Goal: Information Seeking & Learning: Check status

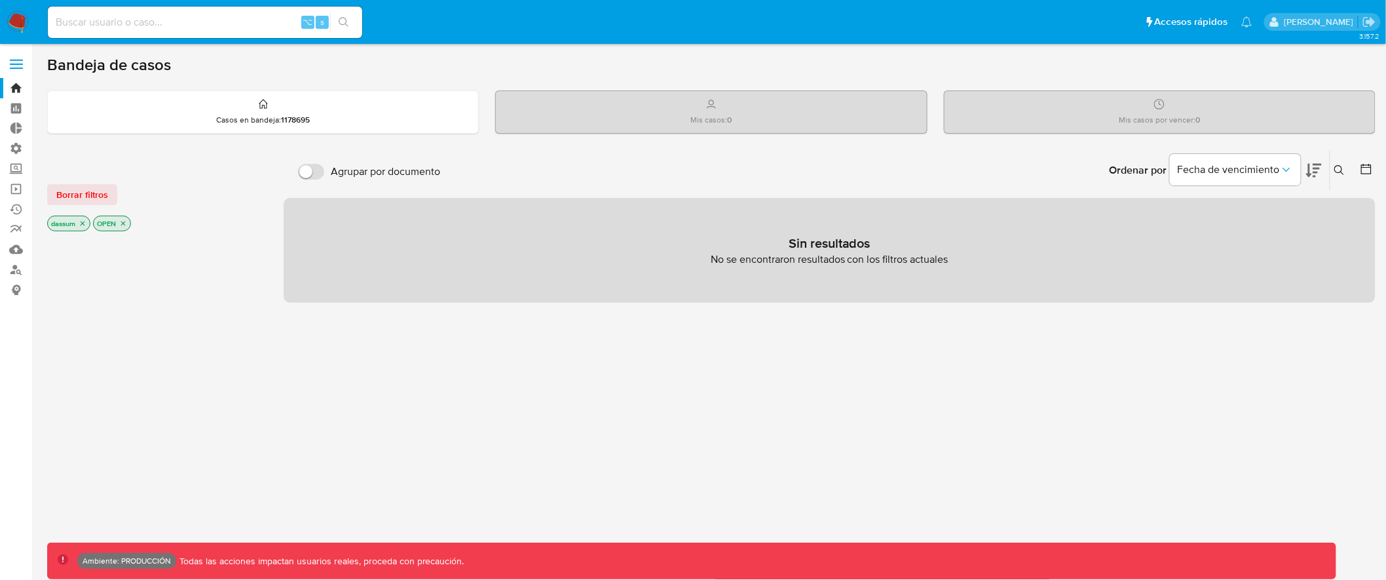
click at [153, 27] on input at bounding box center [205, 22] width 314 height 17
type input "assum.[PERSON_NAME]"
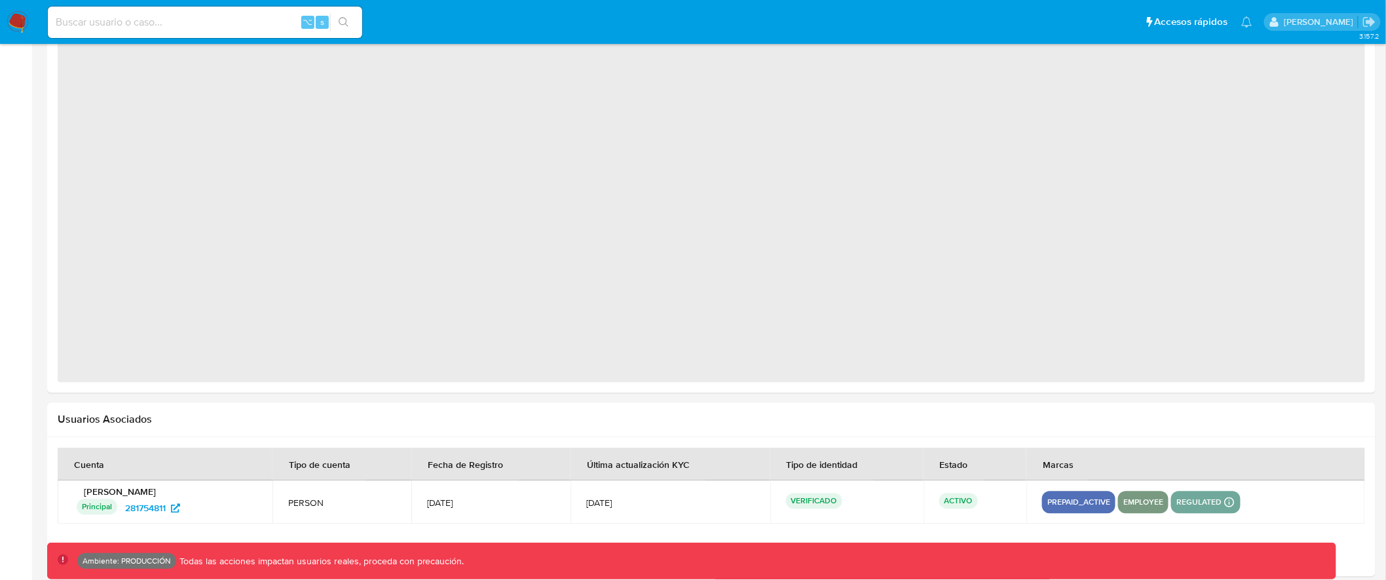
select select "10"
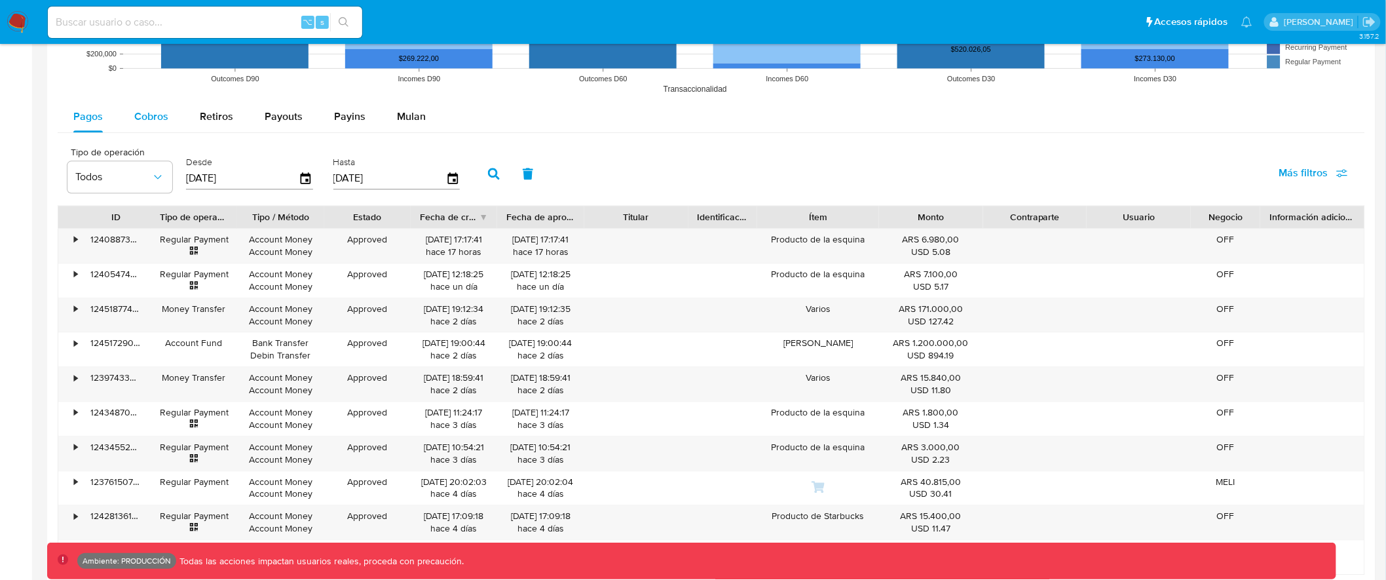
scroll to position [1169, 0]
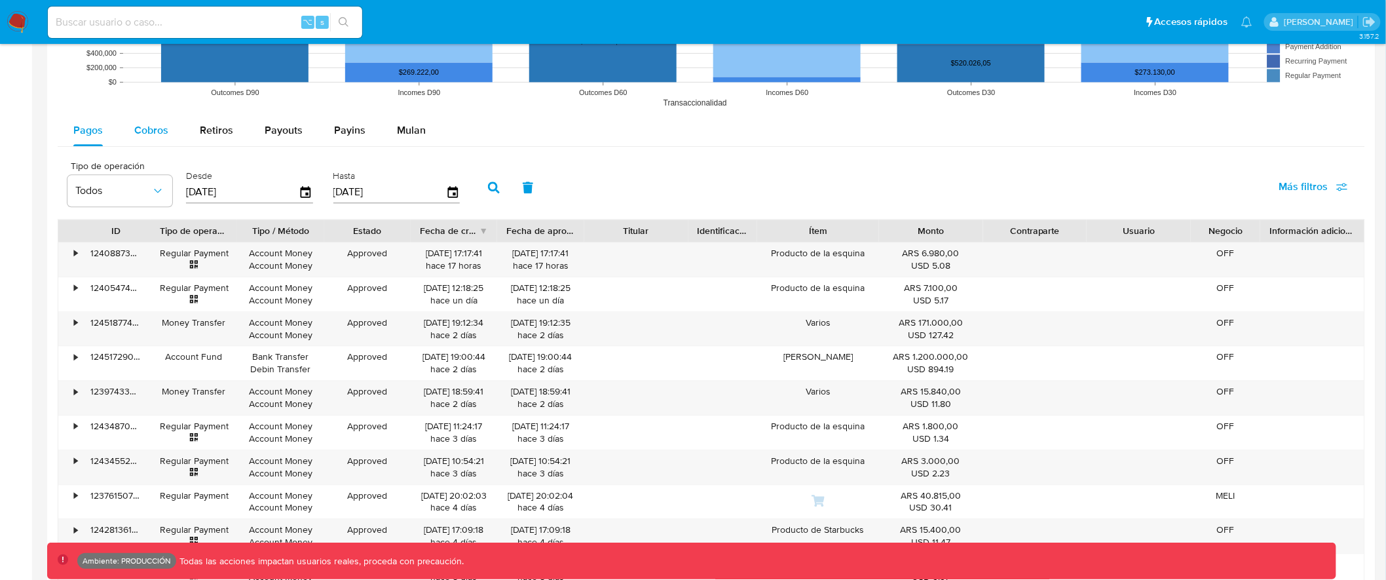
click at [146, 125] on span "Cobros" at bounding box center [151, 129] width 34 height 15
select select "10"
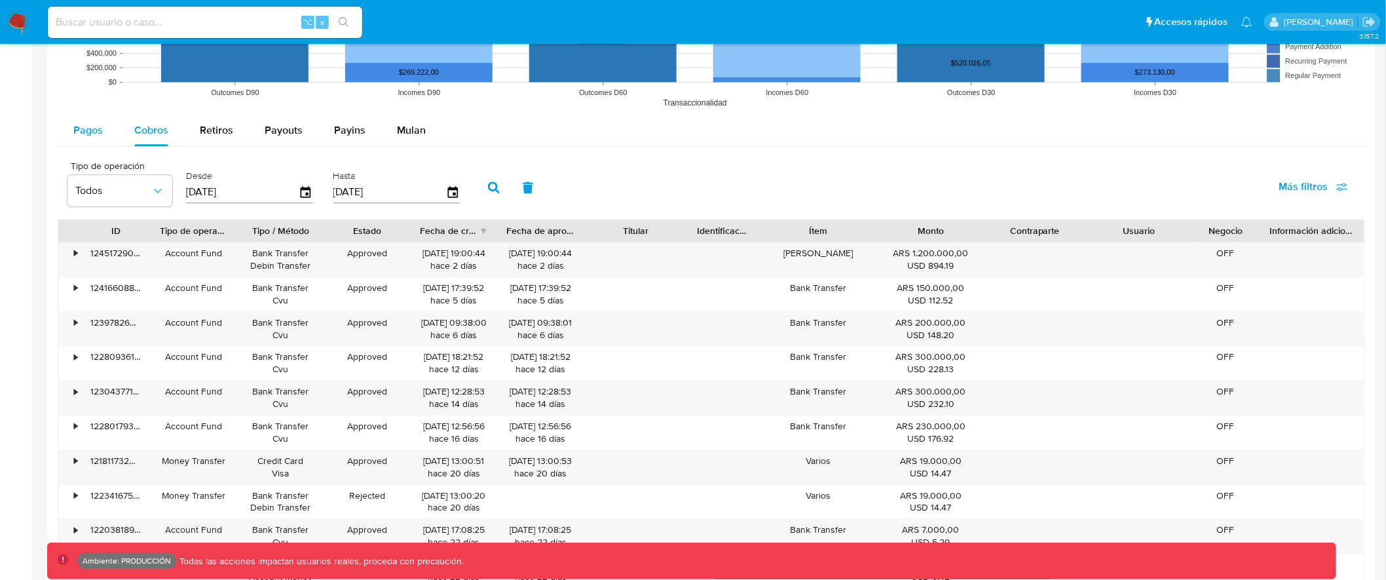
click at [75, 138] on span "Pagos" at bounding box center [87, 129] width 29 height 15
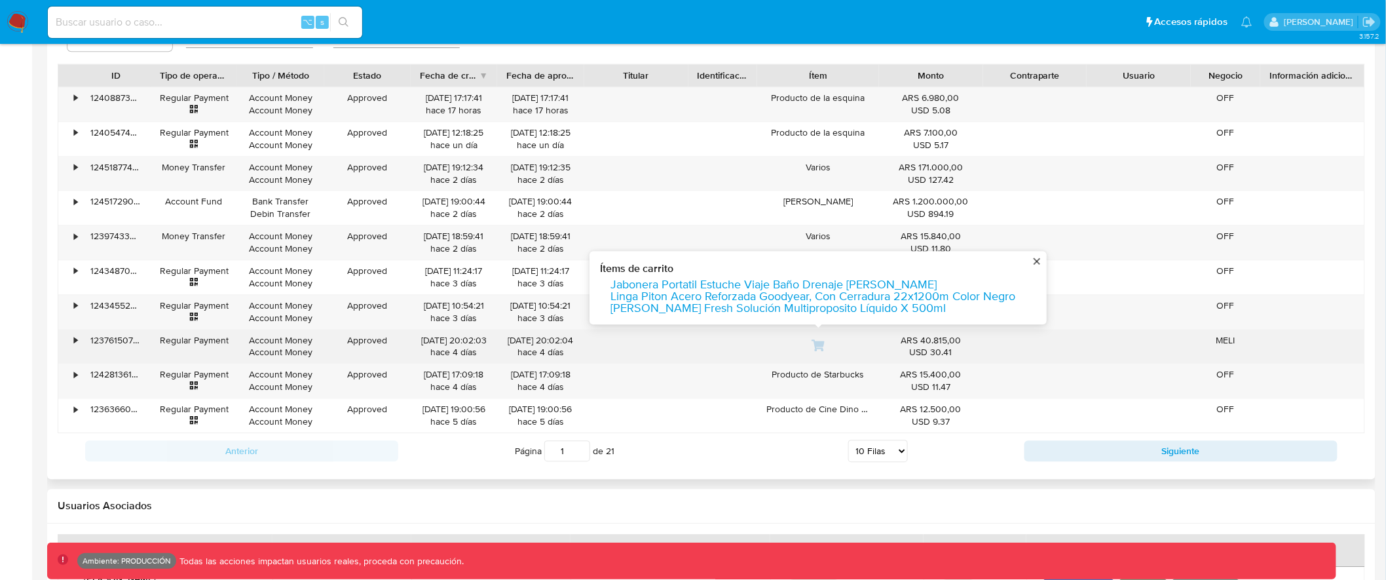
scroll to position [1259, 0]
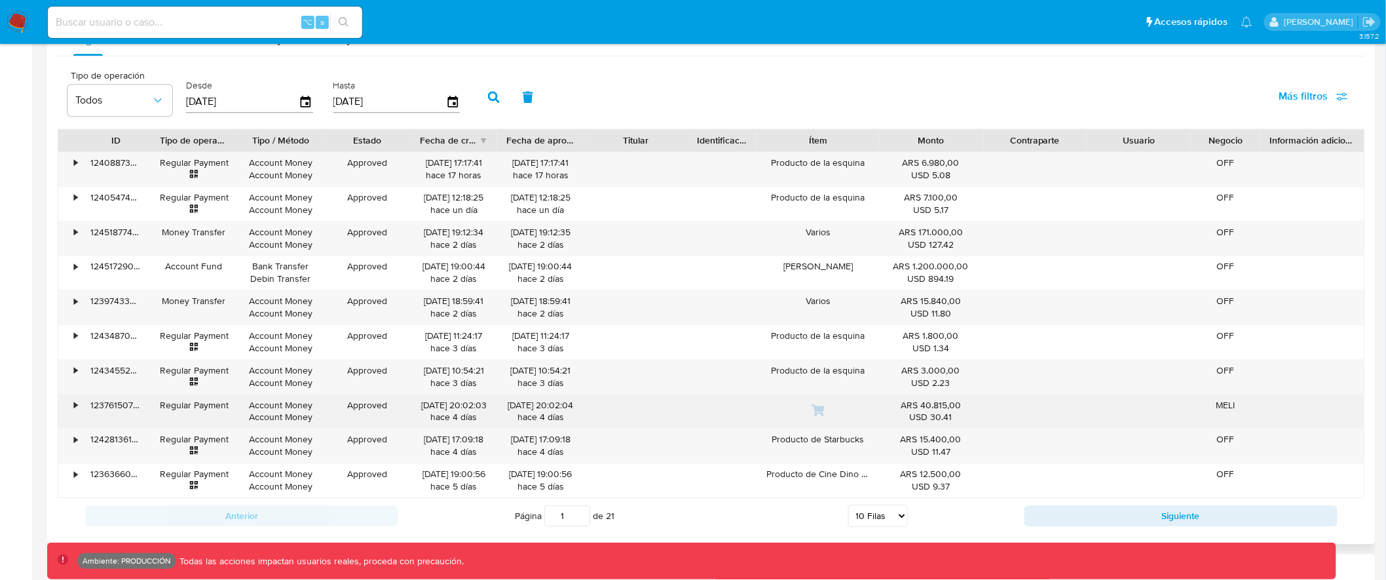
click at [71, 407] on div "•" at bounding box center [69, 411] width 23 height 34
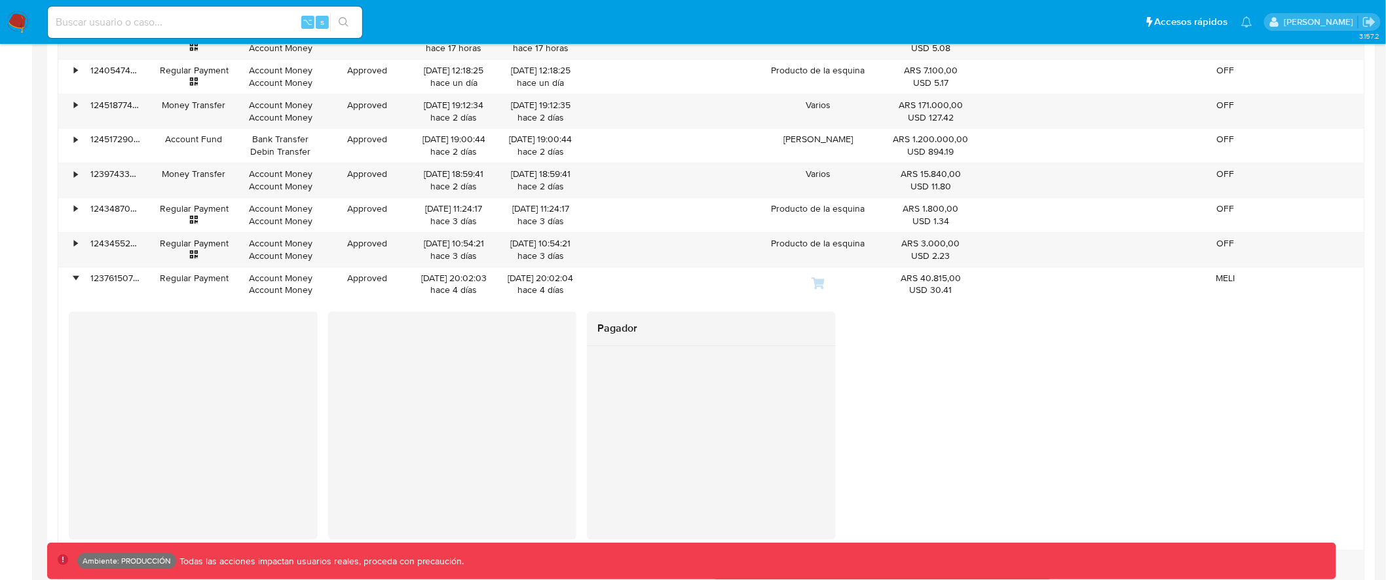
scroll to position [1377, 0]
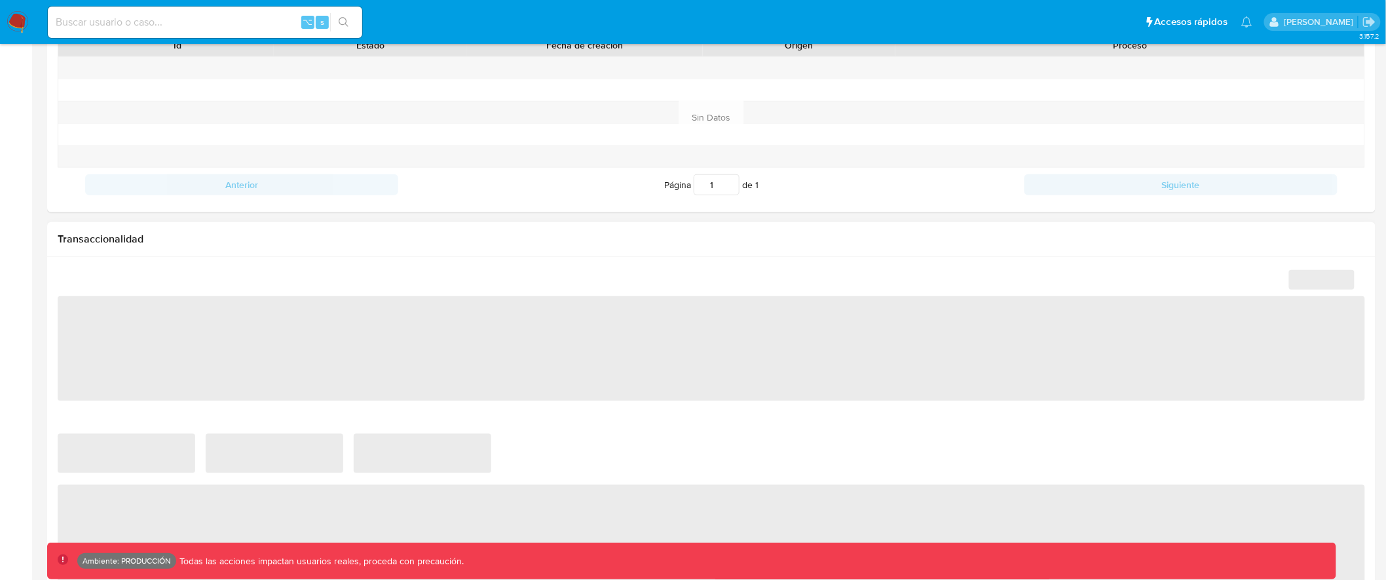
select select "10"
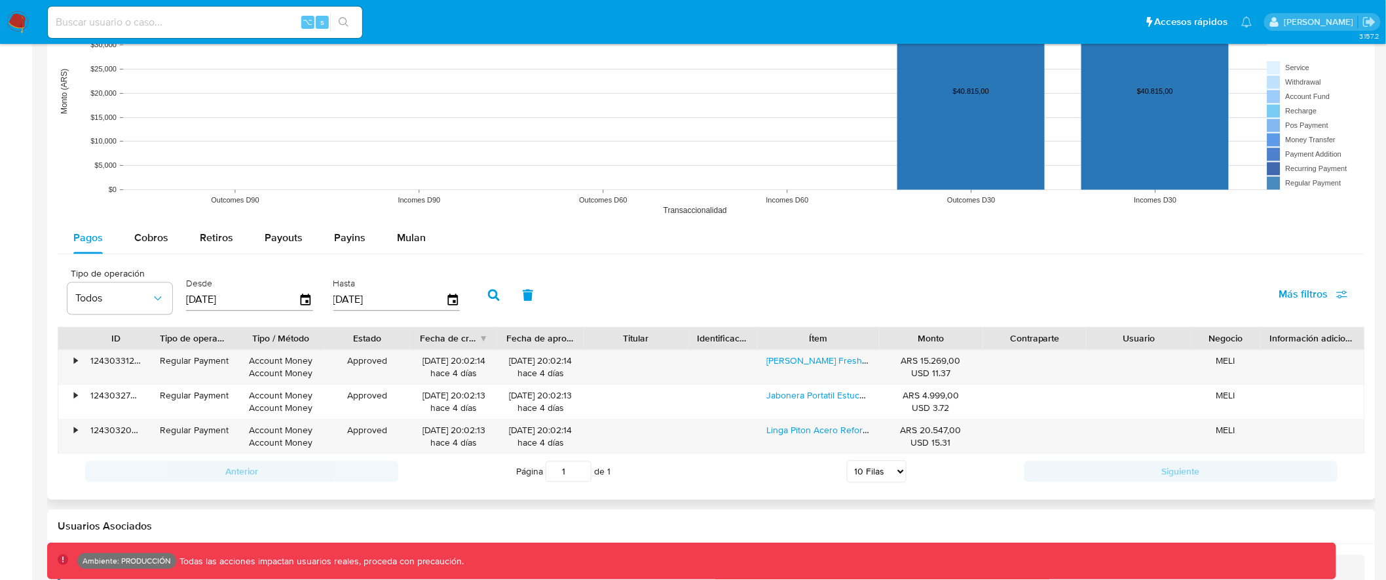
scroll to position [1079, 0]
